Goal: Answer question/provide support: Share knowledge or assist other users

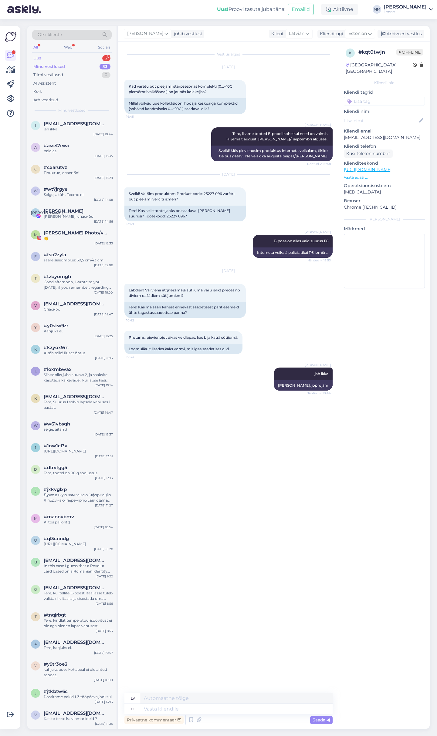
click at [55, 55] on div "Uus 2" at bounding box center [71, 58] width 79 height 8
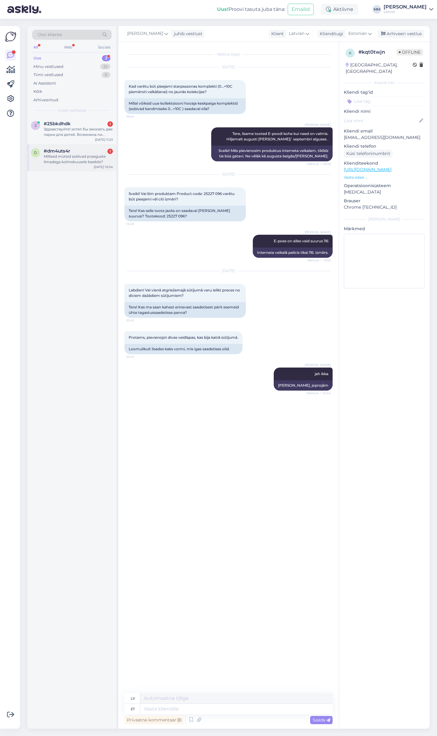
click at [79, 152] on div "#dm4uts4r 1" at bounding box center [78, 150] width 69 height 5
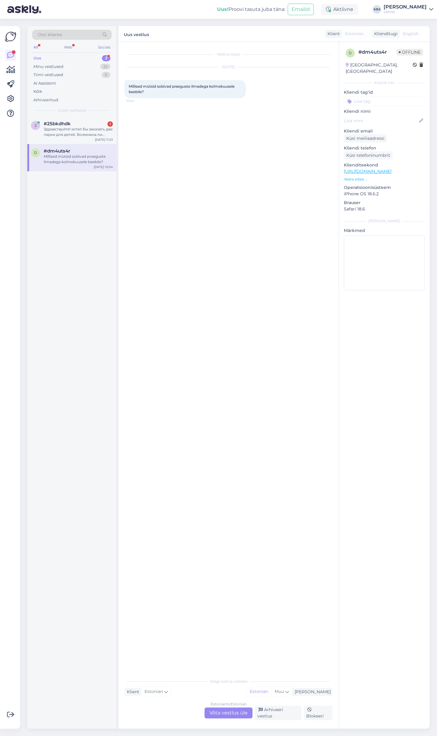
click at [234, 712] on div "Estonian to Estonian Võta vestlus üle" at bounding box center [228, 712] width 48 height 11
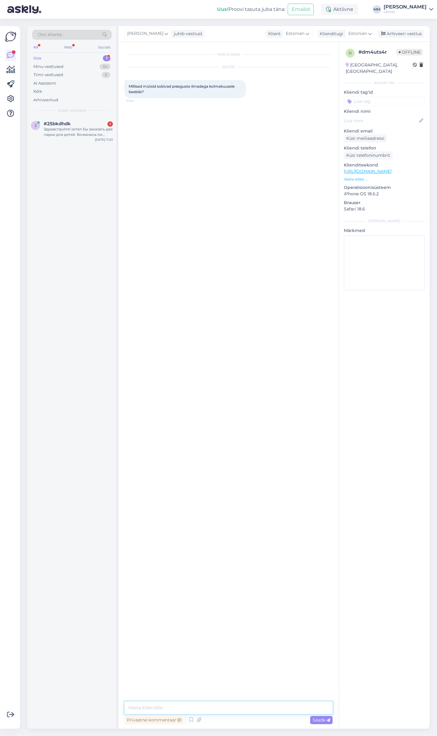
click at [214, 704] on textarea at bounding box center [228, 707] width 208 height 13
type textarea "Tere, kuna hetkel on juba päris jahe siis soovitaksime meriinovillase voodriga …"
click at [205, 706] on textarea at bounding box center [228, 707] width 208 height 13
paste textarea "[URL][DOMAIN_NAME]"
type textarea "[URL][DOMAIN_NAME]"
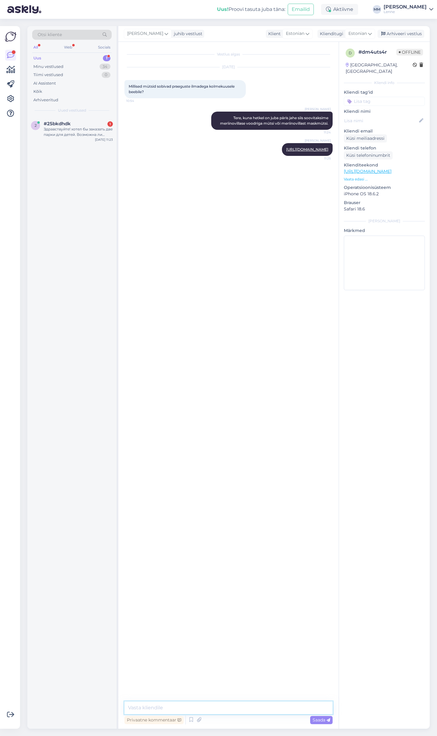
click at [195, 704] on textarea at bounding box center [228, 707] width 208 height 13
paste textarea "[URL][DOMAIN_NAME]"
type textarea "[URL][DOMAIN_NAME]"
click at [313, 720] on span "Saada" at bounding box center [321, 719] width 18 height 5
click at [71, 129] on div "Здравствуйте! хотел бы заказать две парки для детей. Возможна ли доставка в [GE…" at bounding box center [78, 131] width 69 height 11
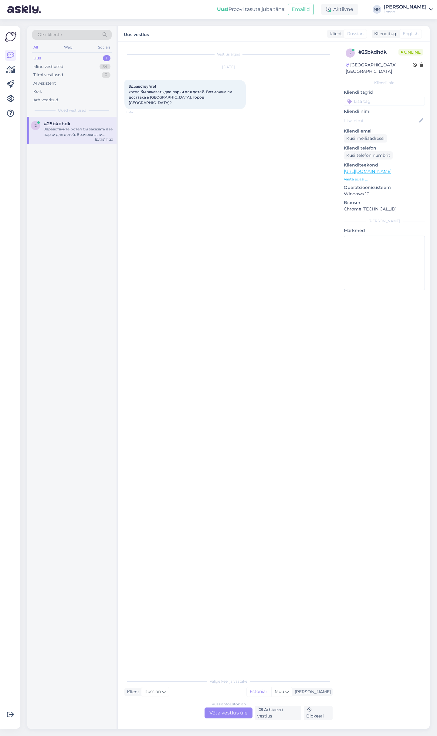
click at [227, 712] on div "Russian to Estonian Võta vestlus üle" at bounding box center [228, 712] width 48 height 11
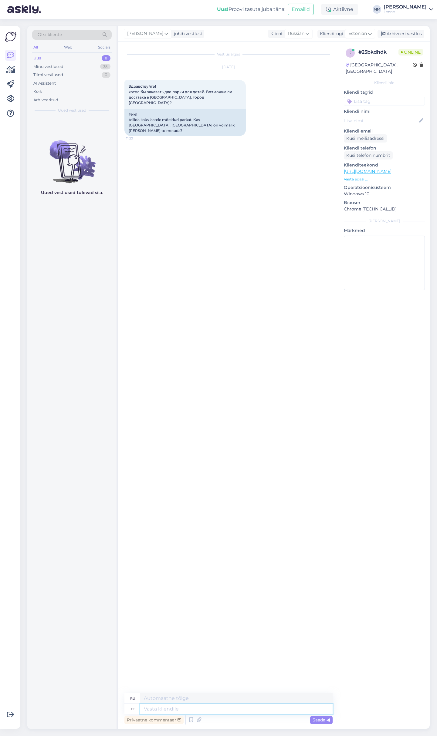
click at [170, 710] on textarea at bounding box center [236, 709] width 192 height 10
type textarea "tere,"
type textarea "привет,"
type textarea "tere, kahjuks e"
type textarea "привет, к сожалению"
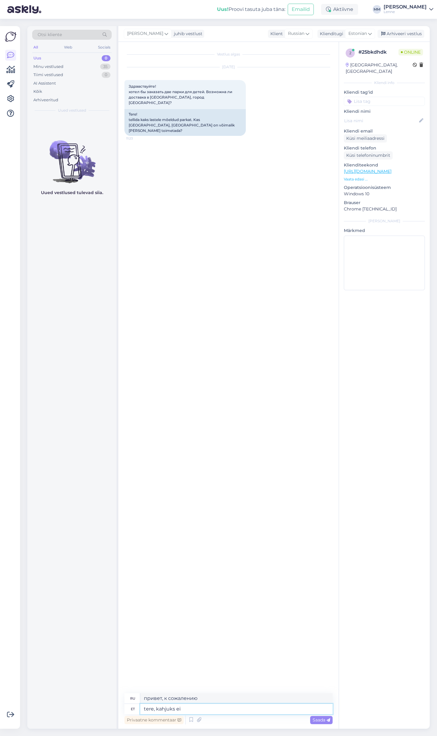
type textarea "tere, kahjuks ei"
type textarea "Здравствуйте, к сожалению, нет."
type textarea "tere, kahjuks ei ."
click at [70, 65] on div "Minu vestlused 35" at bounding box center [71, 66] width 79 height 8
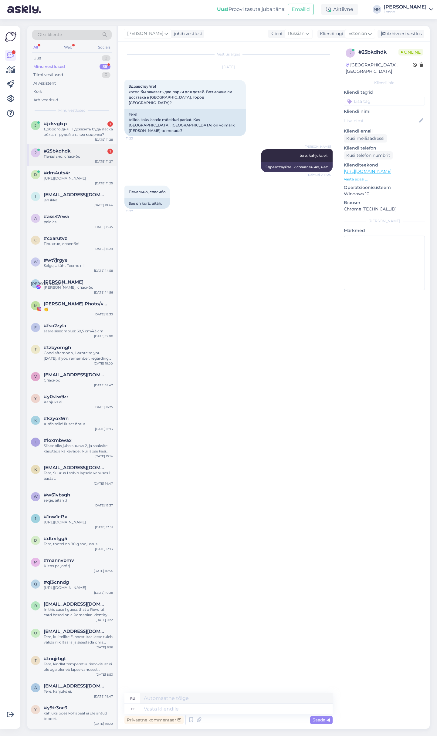
click at [71, 152] on div "#25bkdhdk 1" at bounding box center [78, 150] width 69 height 5
click at [86, 129] on div "Доброго дня. Підскажіть будь ласка обхват грудей в таких моделях?" at bounding box center [78, 131] width 69 height 11
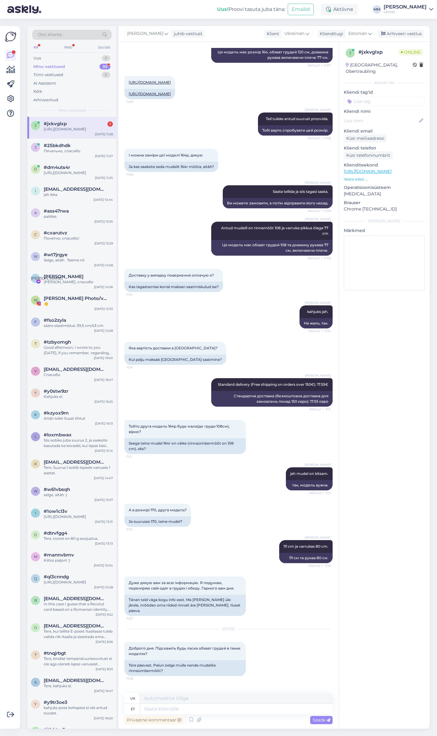
scroll to position [992, 0]
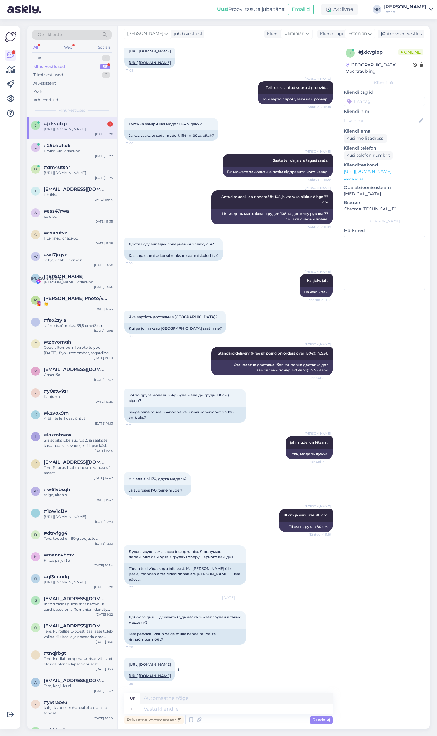
click at [171, 676] on link "[URL][DOMAIN_NAME]" at bounding box center [150, 675] width 42 height 5
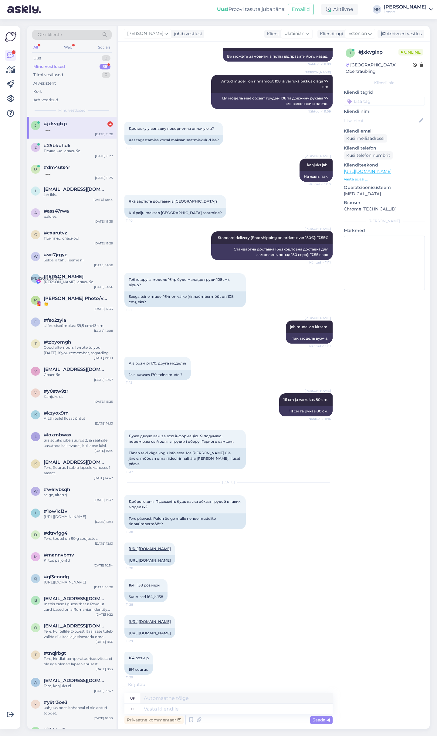
scroll to position [1148, 0]
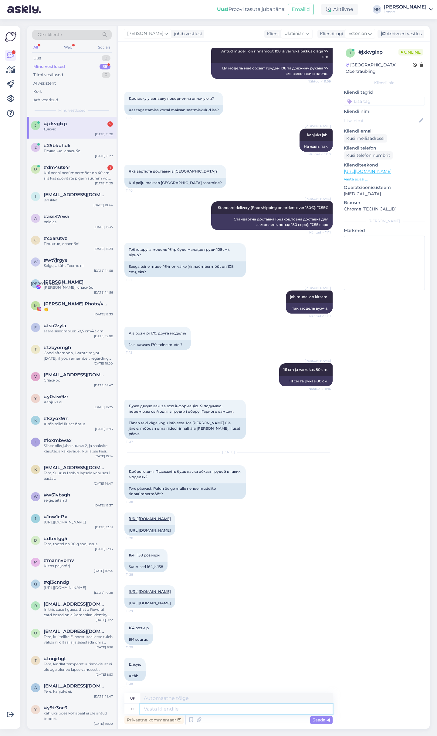
click at [175, 709] on textarea at bounding box center [236, 709] width 192 height 10
type textarea "62/64"
type textarea "6"
type textarea "158"
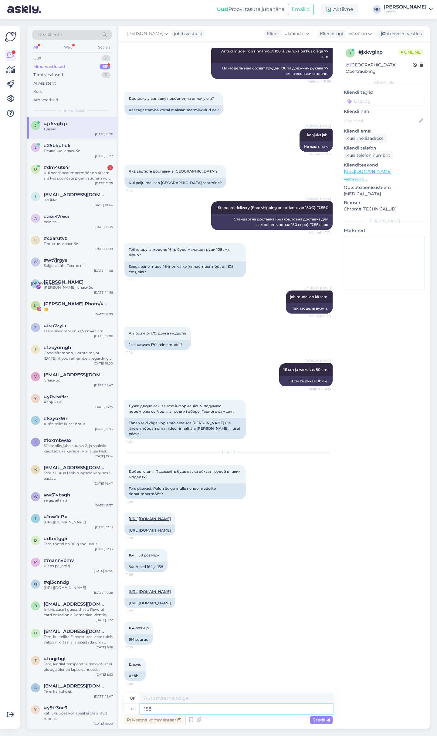
type textarea "158"
type textarea "158 -"
type textarea "158 - 120 c"
type textarea "158 - 120"
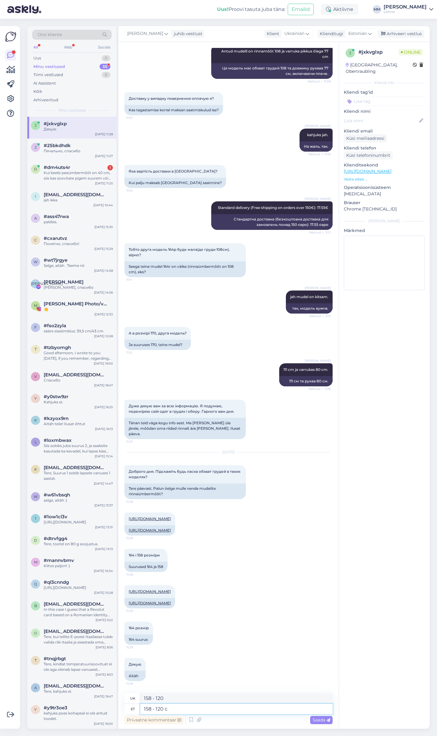
type textarea "158 - 120 cm"
type textarea "158 - 120 см"
type textarea "158 - 120 cm /"
type textarea "158 - 120 см /"
type textarea "158 - 120 cm / 164"
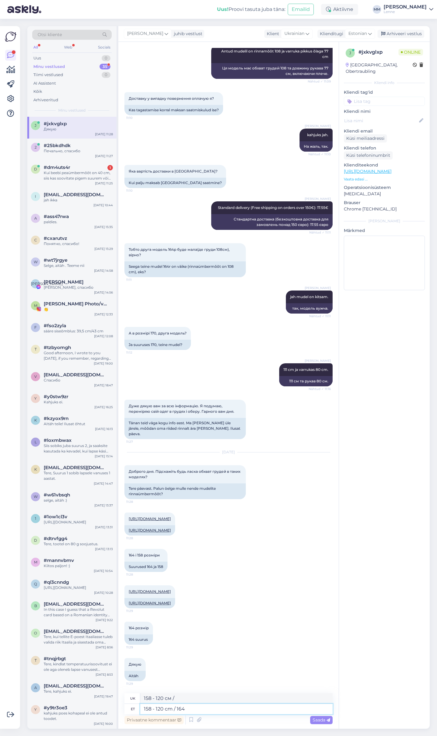
type textarea "158 - 120 см / 164"
type textarea "158 - 120 cm / 164-"
type textarea "158 - 120 см / 164-"
type textarea "158 - 120 cm / 164-124"
type textarea "158 - 120 см / 164-124"
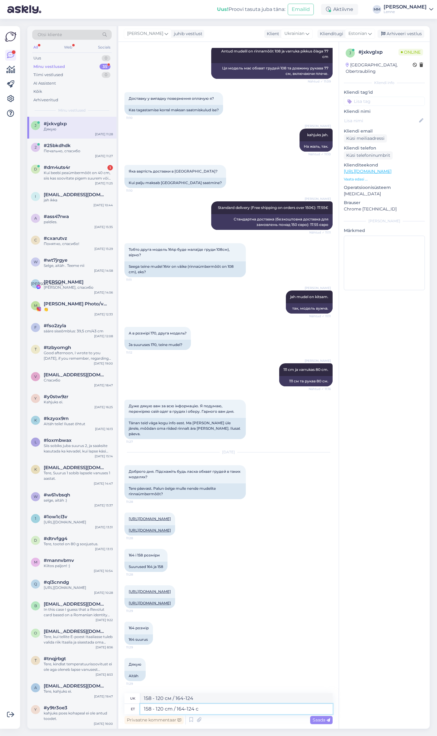
type textarea "158 - 120 cm / 164-124 cm"
type textarea "158 - 120 см / 164-124 см"
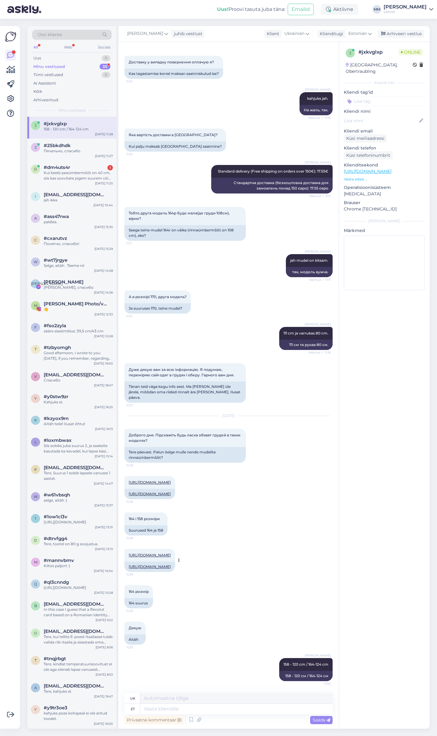
click at [171, 564] on link "[URL][DOMAIN_NAME]" at bounding box center [150, 566] width 42 height 5
click at [204, 709] on textarea at bounding box center [236, 709] width 192 height 10
type textarea "164-"
type textarea "164- 98"
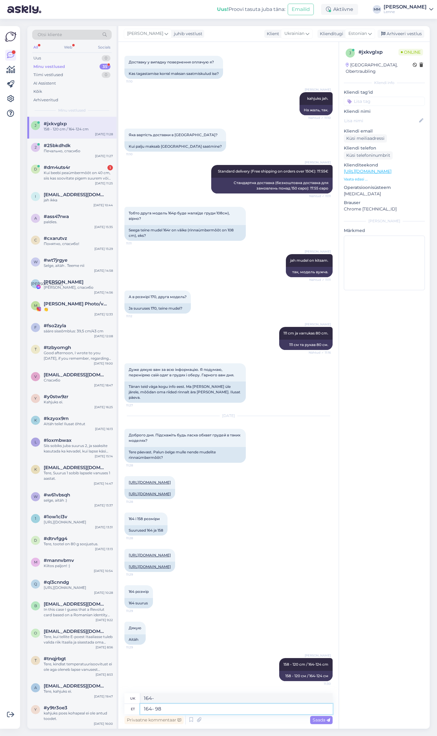
type textarea "164-98"
type textarea "164- 98 cm"
type textarea "164-98 см"
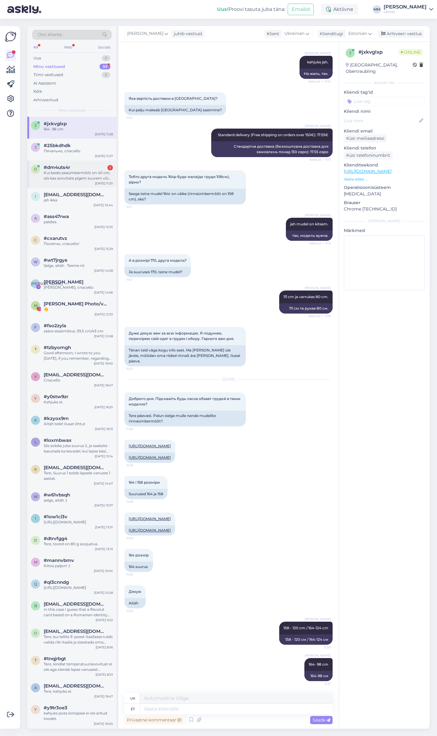
click at [76, 176] on div "Kui beebi peaümbermõõt on 40 cm, siis kas soovitate pigem suurem või täpse suur…" at bounding box center [78, 175] width 69 height 11
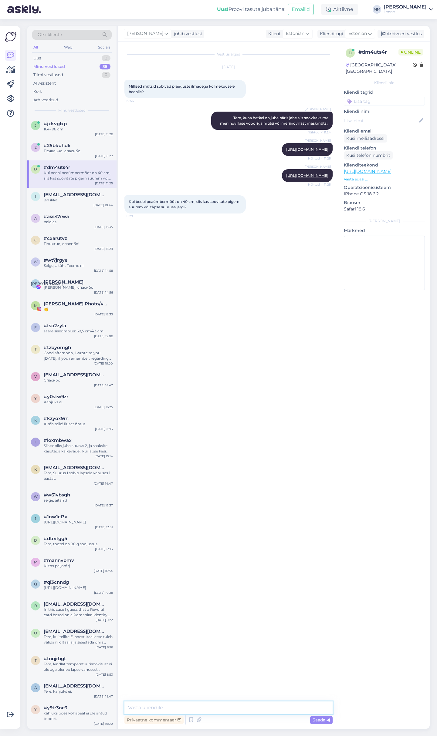
click at [178, 706] on textarea at bounding box center [228, 707] width 208 height 13
type textarea "Pigem valida suurus suurem saate kauem kasutada."
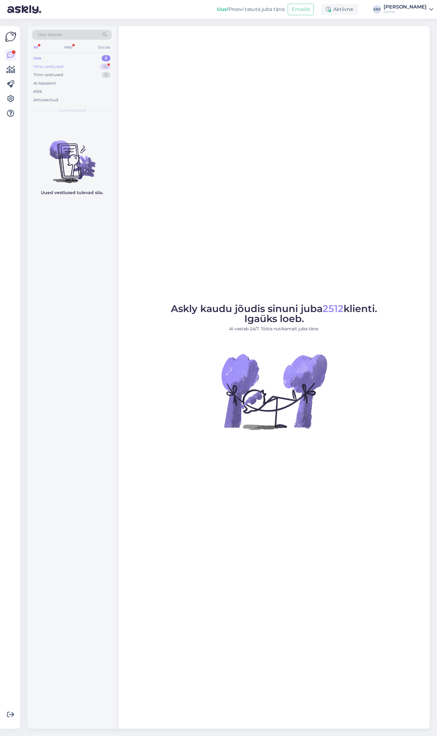
click at [75, 65] on div "Minu vestlused 35" at bounding box center [71, 66] width 79 height 8
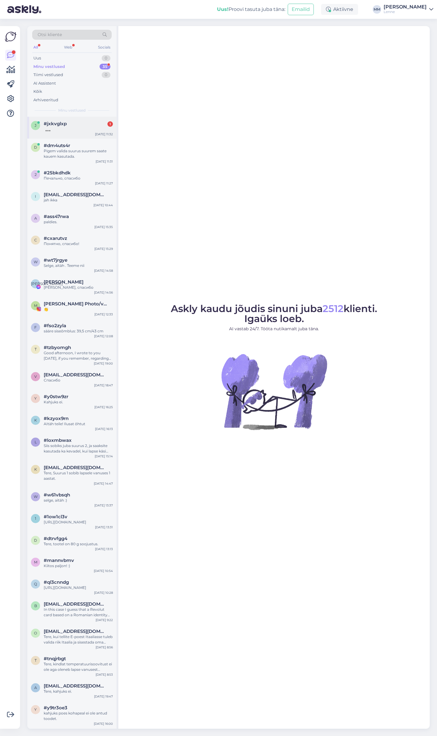
click at [82, 126] on div "#jxkvglxp 1" at bounding box center [78, 123] width 69 height 5
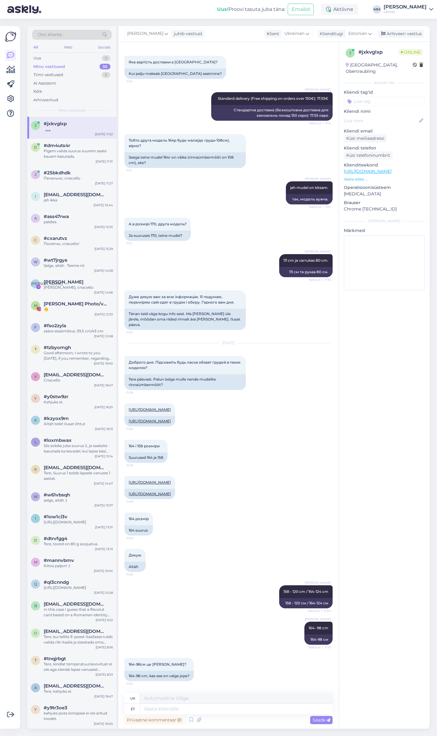
scroll to position [1293, 0]
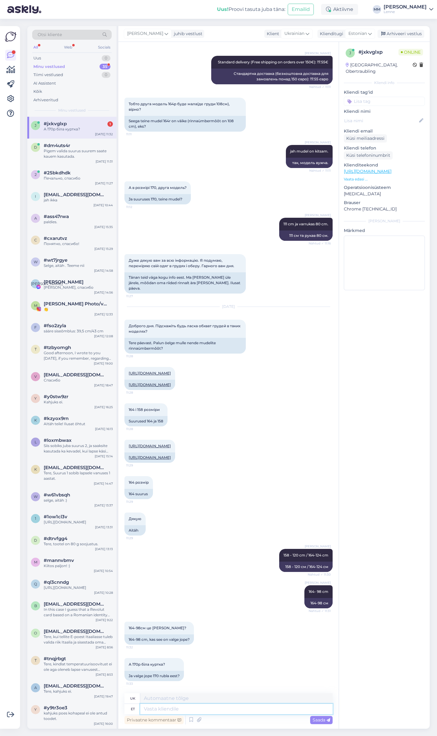
click at [169, 707] on textarea at bounding box center [236, 709] width 192 height 10
click at [171, 455] on link "[URL][DOMAIN_NAME]" at bounding box center [150, 457] width 42 height 5
click at [233, 703] on textarea at bounding box center [236, 698] width 192 height 10
paste textarea "[URL][DOMAIN_NAME]"
click at [325, 722] on div "Saada" at bounding box center [321, 720] width 22 height 8
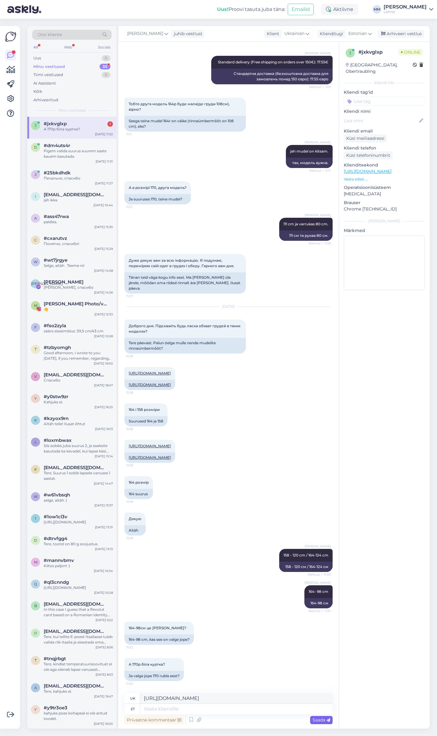
click at [314, 720] on span "Saada" at bounding box center [321, 719] width 18 height 5
click at [300, 696] on textarea "[URL][DOMAIN_NAME]" at bounding box center [236, 698] width 192 height 10
type textarea "[URL][DOMAIN_NAME]"
click at [314, 720] on span "Saada" at bounding box center [321, 719] width 18 height 5
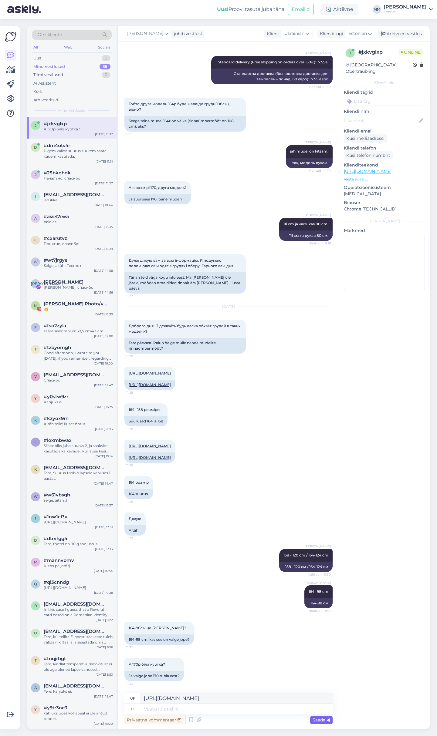
click at [314, 720] on span "Saada" at bounding box center [321, 719] width 18 height 5
click at [241, 702] on textarea "[URL][DOMAIN_NAME]" at bounding box center [236, 698] width 192 height 10
drag, startPoint x: 307, startPoint y: 698, endPoint x: 96, endPoint y: 691, distance: 211.1
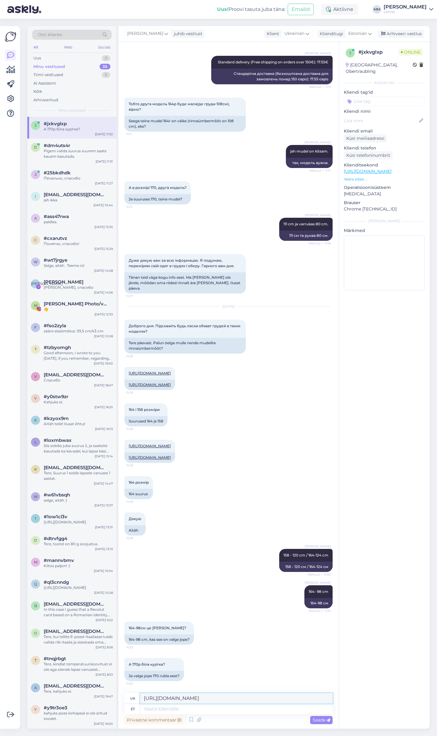
click at [140, 693] on textarea "[URL][DOMAIN_NAME]" at bounding box center [236, 698] width 192 height 10
click at [169, 710] on textarea at bounding box center [236, 709] width 192 height 10
paste textarea "[URL][DOMAIN_NAME]"
type textarea "[URL][DOMAIN_NAME]"
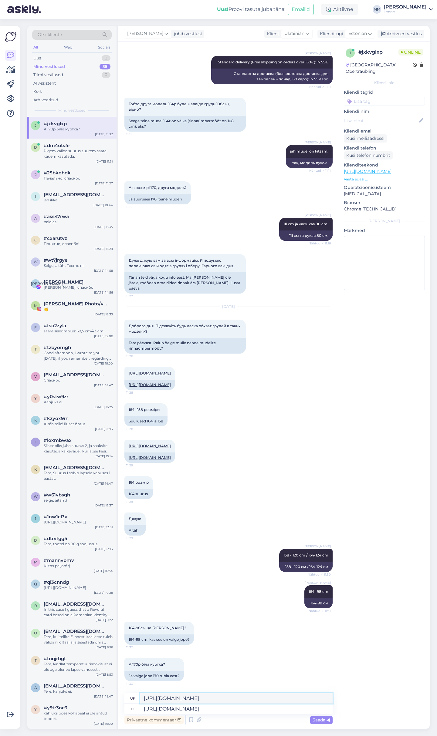
drag, startPoint x: 305, startPoint y: 697, endPoint x: 83, endPoint y: 694, distance: 221.9
click at [140, 694] on textarea "[URL][DOMAIN_NAME]" at bounding box center [236, 698] width 192 height 10
click at [320, 721] on span "Saada" at bounding box center [321, 719] width 18 height 5
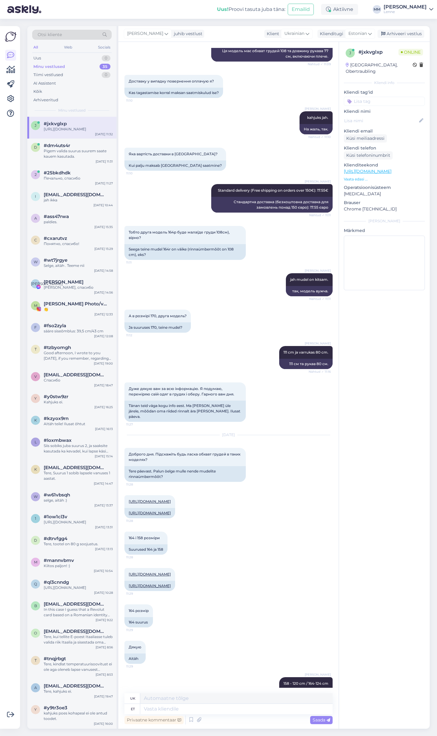
scroll to position [1325, 0]
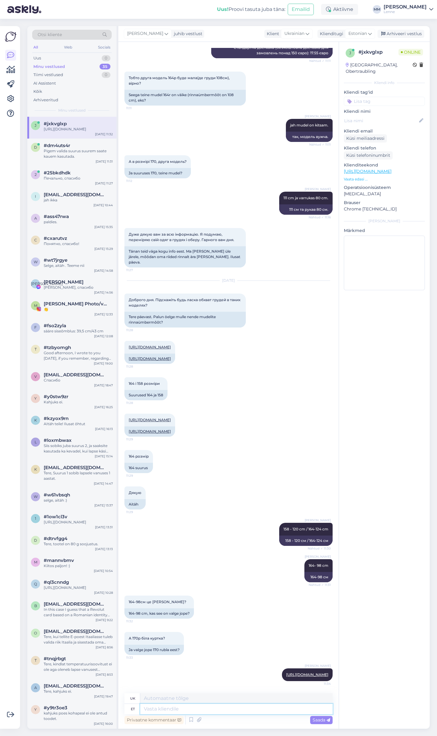
click at [224, 708] on textarea at bounding box center [236, 709] width 192 height 10
type textarea "See j"
type textarea "Це"
type textarea "See jope"
type textarea "Ця куртка"
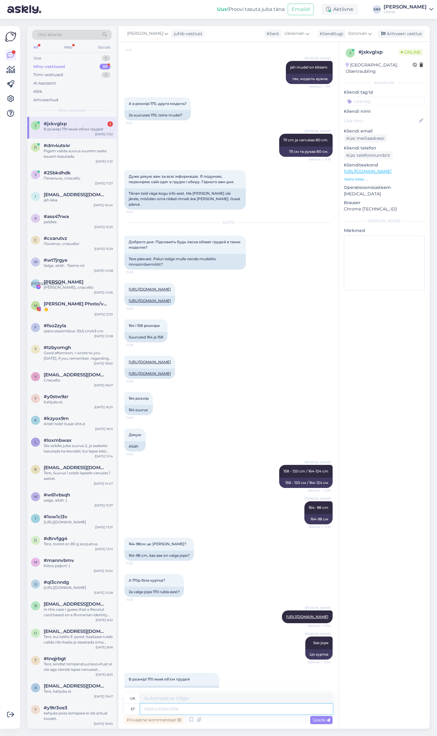
scroll to position [1398, 0]
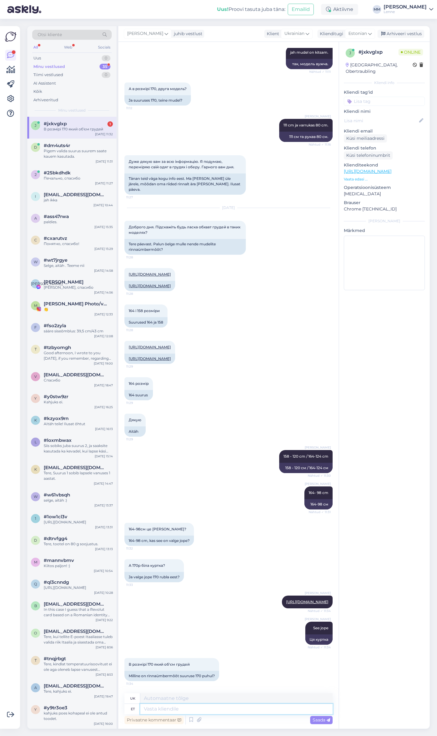
click at [194, 709] on textarea at bounding box center [236, 709] width 192 height 10
click at [211, 712] on textarea at bounding box center [236, 709] width 192 height 10
type textarea "101"
type textarea "101 cm."
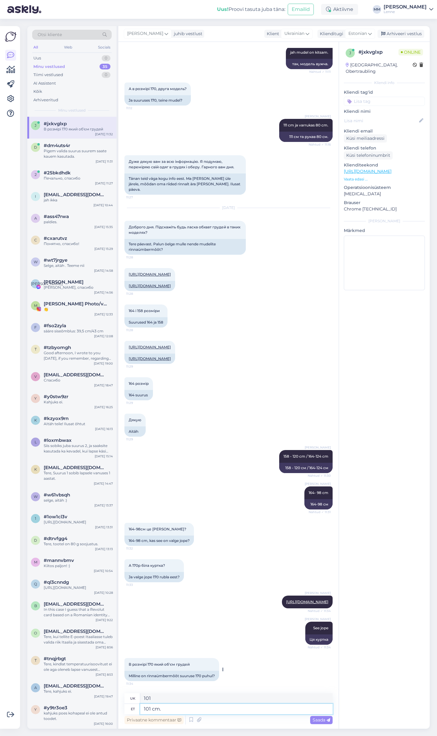
type textarea "101 см."
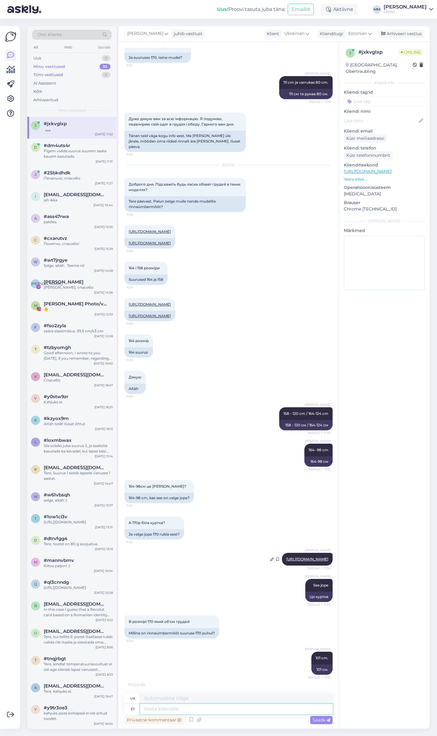
scroll to position [1440, 0]
click at [218, 708] on textarea at bounding box center [236, 709] width 192 height 10
type textarea "Kui t"
type textarea "Якщо"
type textarea "Kui teil o"
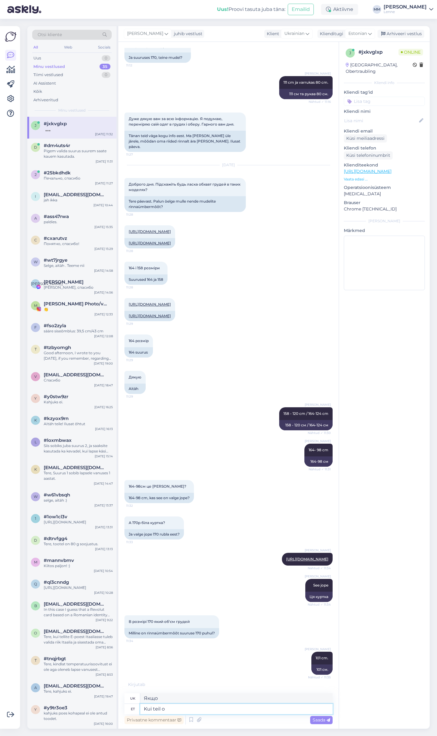
type textarea "Якщо у вас є"
type textarea "Kui teil on mõõtude ko"
type textarea "Якщо у вас є виміри"
type textarea "Kui teil on mõõtude kohta"
type textarea "Якщо у вас є якісь питання щодо вимірювань"
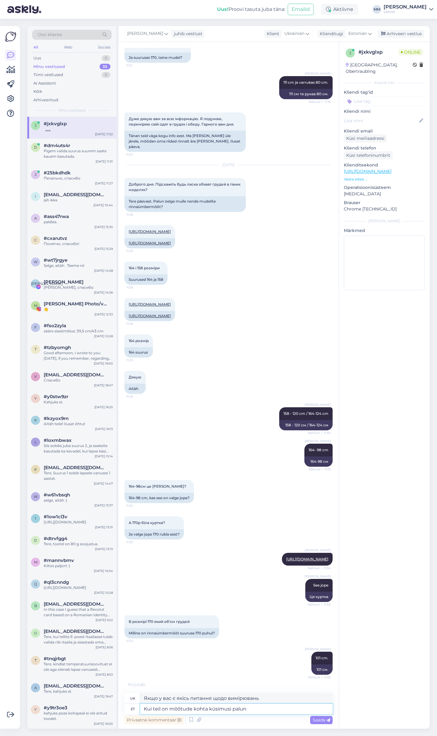
type textarea "Kui teil on mõõtude kohta küsimusi palun s"
type textarea "Якщо у вас є якісь питання щодо вимірювань, будь ласка"
type textarea "Kui teil on mõõtude kohta küsimusi palun satake mei"
type textarea "Якщо у вас є якісь питання щодо вимірів, будь ласка, звертайтеся"
type textarea "Kui teil on mõõtude kohta küsimusi palun satake meile"
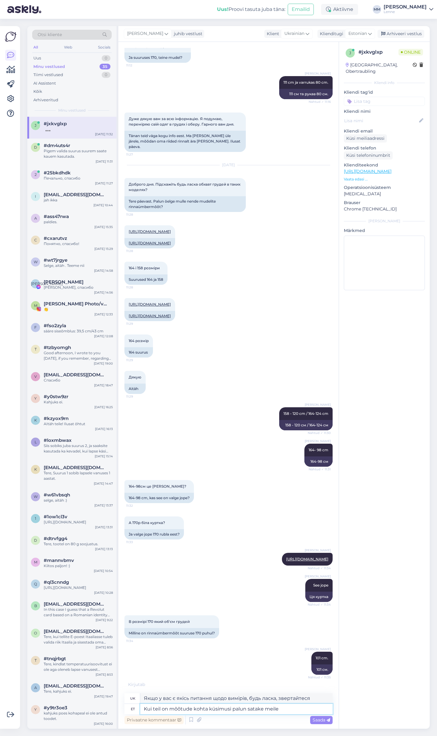
type textarea "Якщо у вас є якісь питання щодо вимірювань, будь ласка, зв'яжіться з нами."
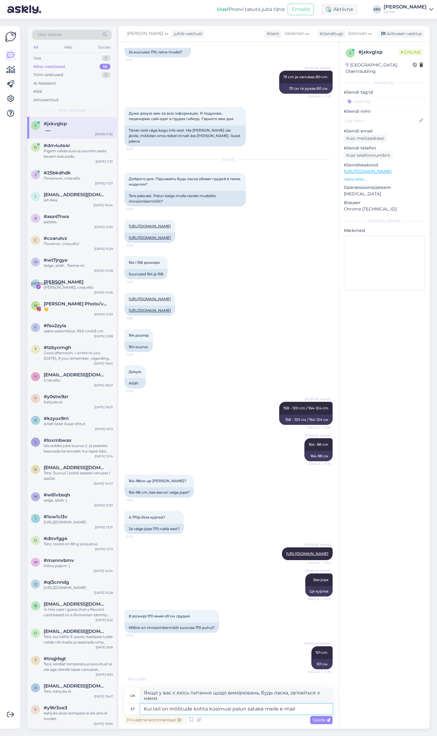
type textarea "Kui teil on mõõtude kohta küsimusi palun satake meile e-mail"
type textarea "Якщо у вас є якісь питання щодо вимірювань, будь ласка, надішліть нам електронн…"
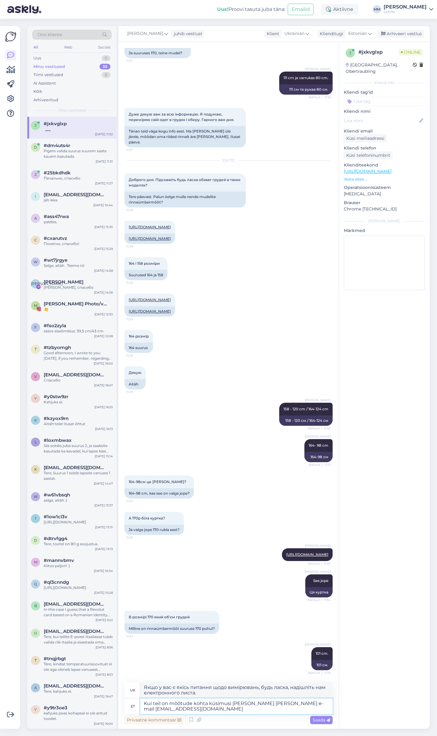
type textarea "Kui teil on mõõtude kohta küsimusi palun satake meile e-mail epood@lenne.ee"
type textarea "Якщо у вас є будь-які питання щодо вимірювань, будь ласка, надішліть нам електр…"
type textarea "Kui teil on mõõtude kohta küsimusi palun satake meile e-mail epood@lenne.ee - k"
type textarea "Якщо у вас є будь-які питання щодо вимірювань, будь ласка, надішліть нам електр…"
type textarea "Kui teil on mõõtude kohta küsimusi palun satake meile e-mail epood@lenne.ee - k…"
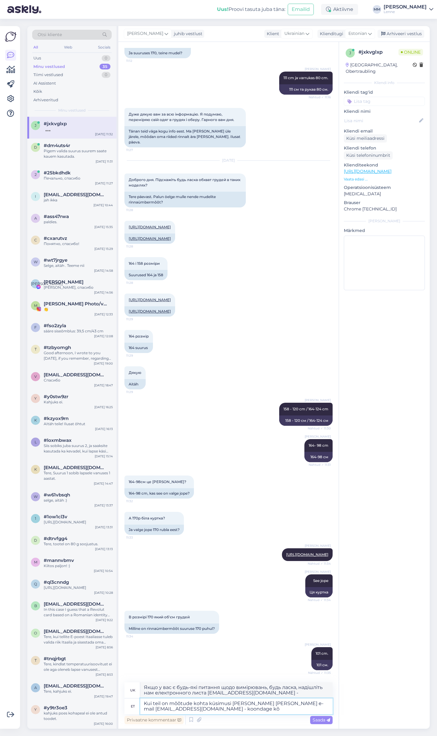
type textarea "Якщо у вас є будь-які питання щодо вимірювань, будь ласка, надішліть нам електр…"
type textarea "Kui teil on mõõtude kohta küsimusi palun satake meile e-mail epood@lenne.ee - k…"
type textarea "Якщо у вас є будь-які питання щодо вимірювань, надішліть нам електронного листа…"
type textarea "Kui teil on mõõtude kohta küsimusi palun satake meile e-mail epood@lenne.ee - k…"
type textarea "Якщо у вас є будь-які питання щодо вимірів, будь ласка, надішліть нам електронн…"
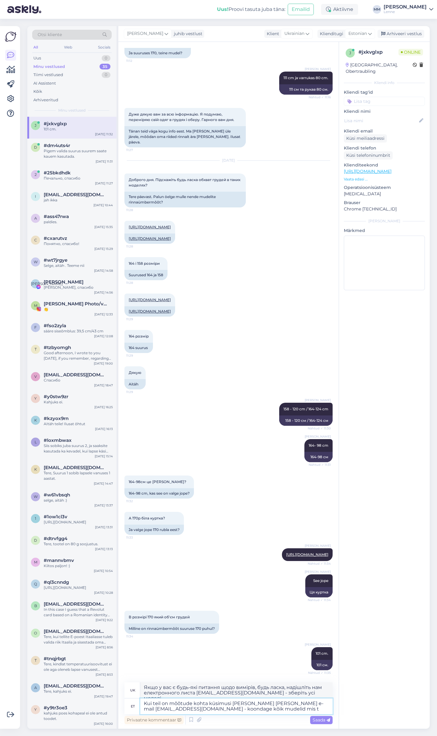
type textarea "Kui teil on mõõtude kohta küsimusi palun satake meile e-mail epood@lenne.ee - k…"
type textarea "Якщо у вас є будь-які питання щодо вимірів, надішліть нам електронного листа ep…"
type textarea "Kui teil on mõõtude kohta küsimusi palun satake meile e-mail epood@lenne.ee - k…"
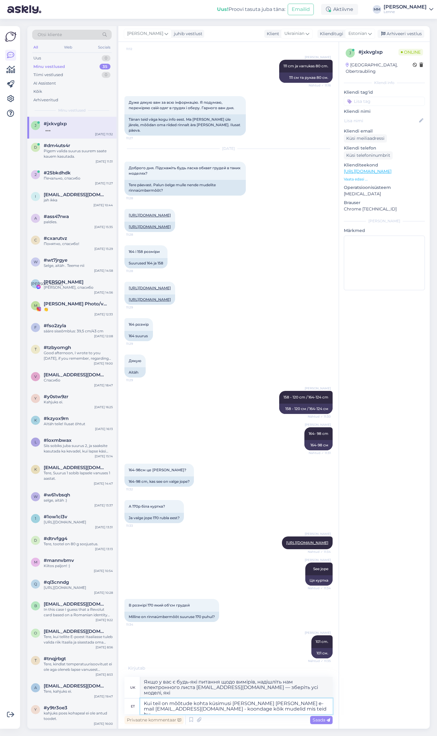
type textarea "Якщо у вас є будь-які питання щодо вимірів, надішліть нам електронного листа ep…"
type textarea "Kui teil on mõõtude kohta küsimusi palun satake meile e-mail epood@lenne.ee - k…"
type textarea "Якщо у вас є будь-які питання щодо вимірів, будь ласка, надішліть нам електронн…"
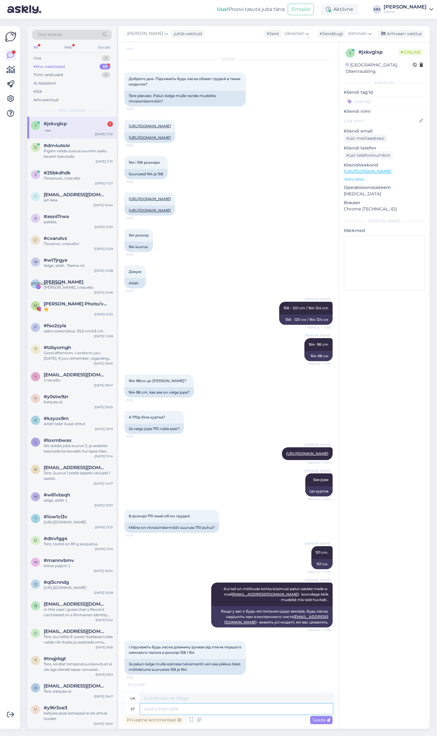
scroll to position [1576, 0]
